Goal: Information Seeking & Learning: Understand process/instructions

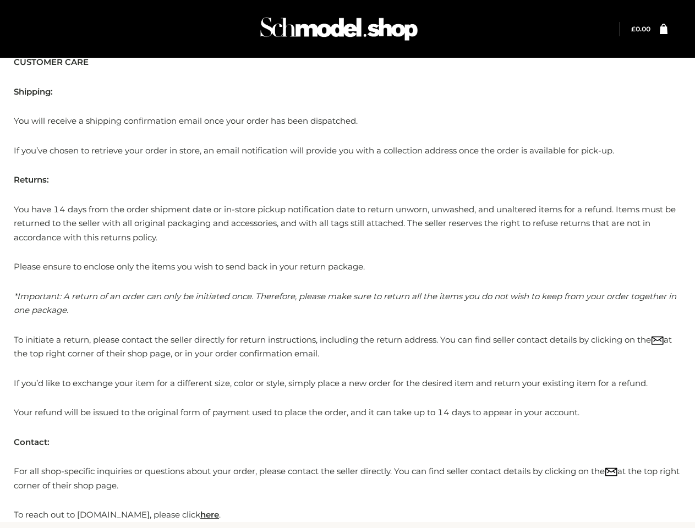
scroll to position [59, 0]
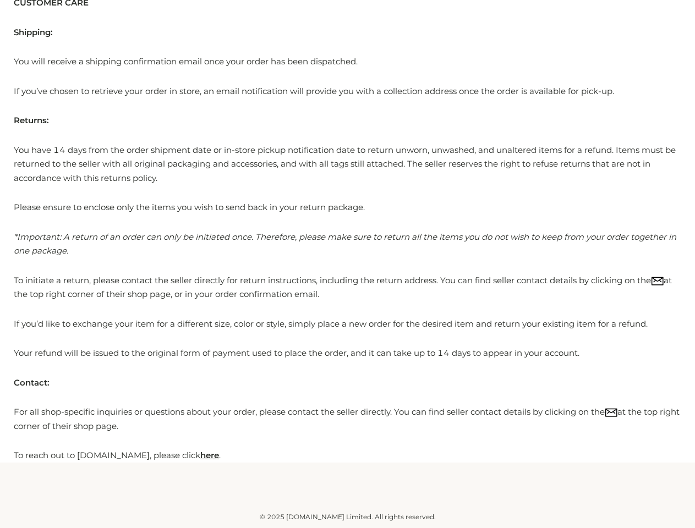
click at [347, 234] on span "*Important: A return of an order can only be initiated once. Therefore, please …" at bounding box center [345, 244] width 662 height 25
click at [347, 264] on div "CUSTOMER CARE Shipping: You will receive a shipping confirmation email once you…" at bounding box center [347, 229] width 667 height 467
click at [347, 232] on span "*Important: A return of an order can only be initiated once. Therefore, please …" at bounding box center [345, 244] width 662 height 25
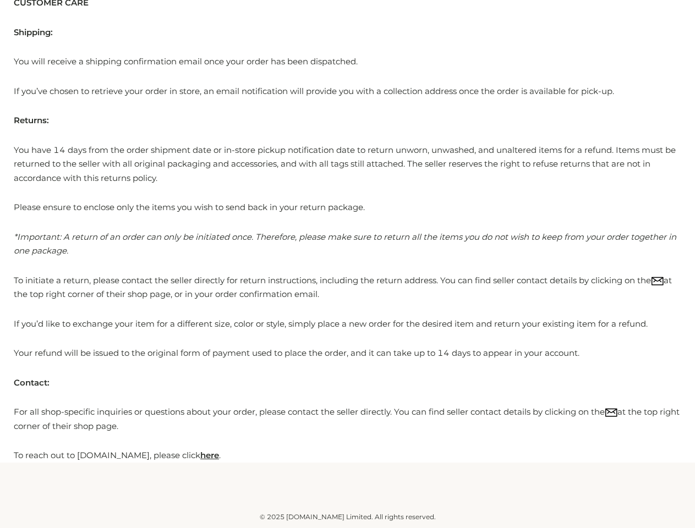
click at [347, 232] on span "*Important: A return of an order can only be initiated once. Therefore, please …" at bounding box center [345, 244] width 662 height 25
click at [347, 520] on div "© 2025 [DOMAIN_NAME] Limited. All rights reserved." at bounding box center [347, 517] width 667 height 11
click at [347, 517] on div "© 2025 [DOMAIN_NAME] Limited. All rights reserved." at bounding box center [347, 517] width 667 height 11
